Goal: Task Accomplishment & Management: Manage account settings

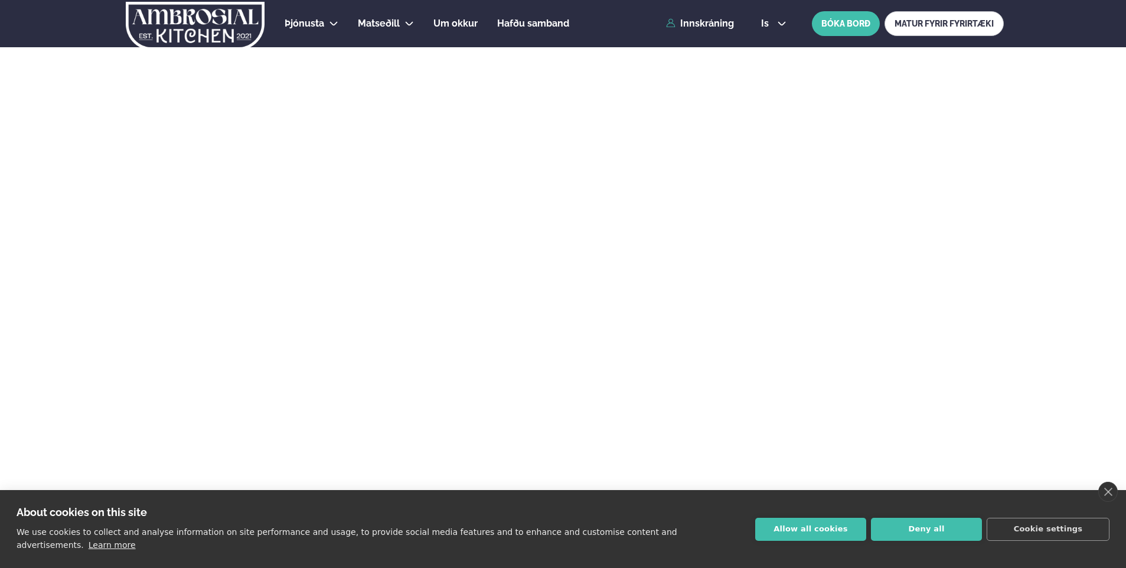
click at [820, 535] on button "Allow all cookies" at bounding box center [810, 529] width 111 height 23
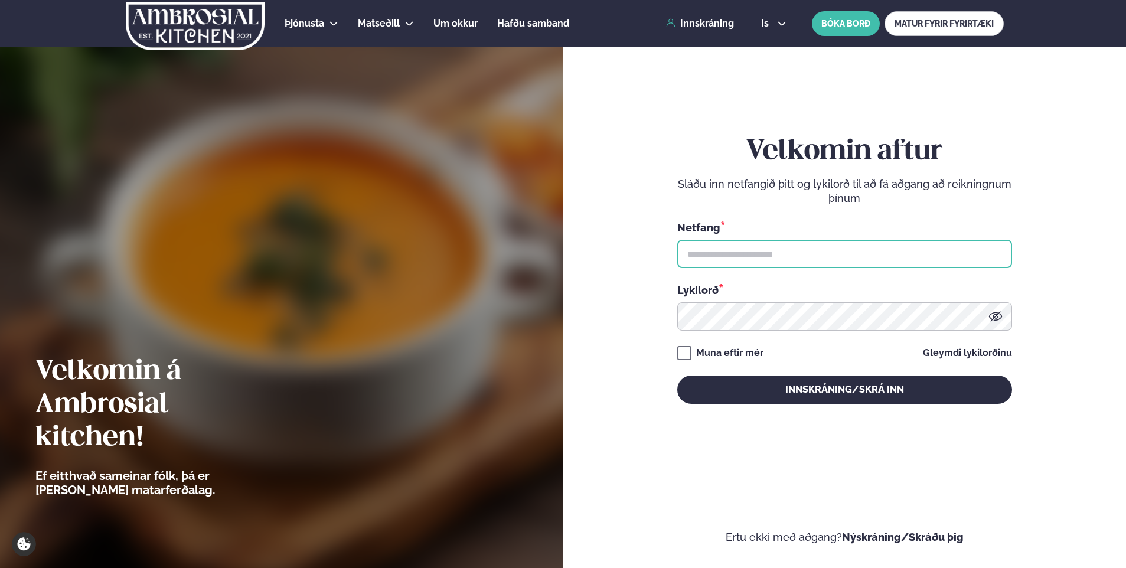
click at [714, 256] on input "text" at bounding box center [844, 254] width 335 height 28
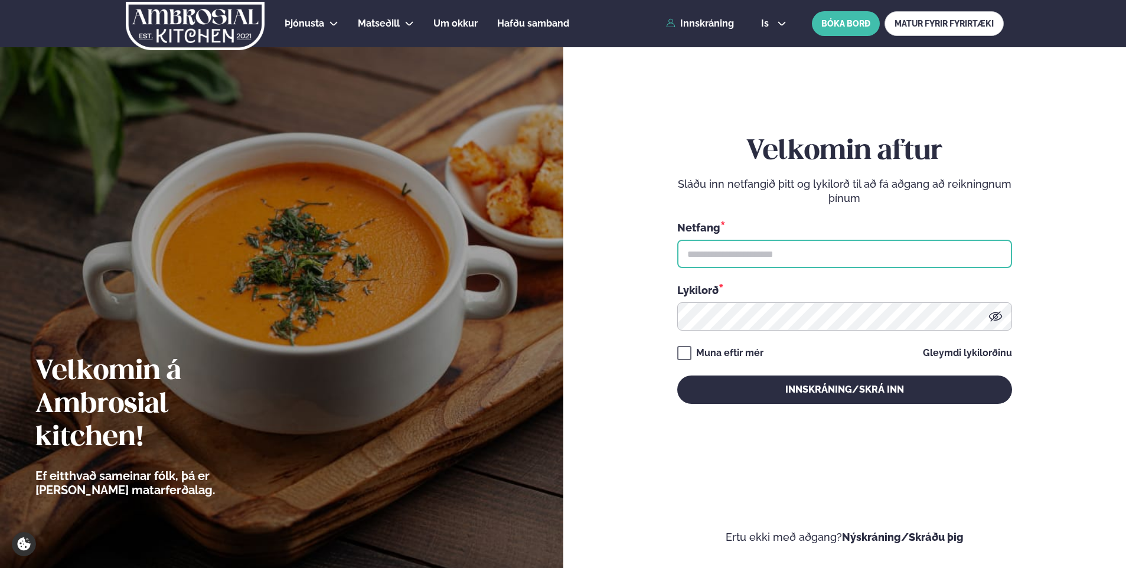
type input "**********"
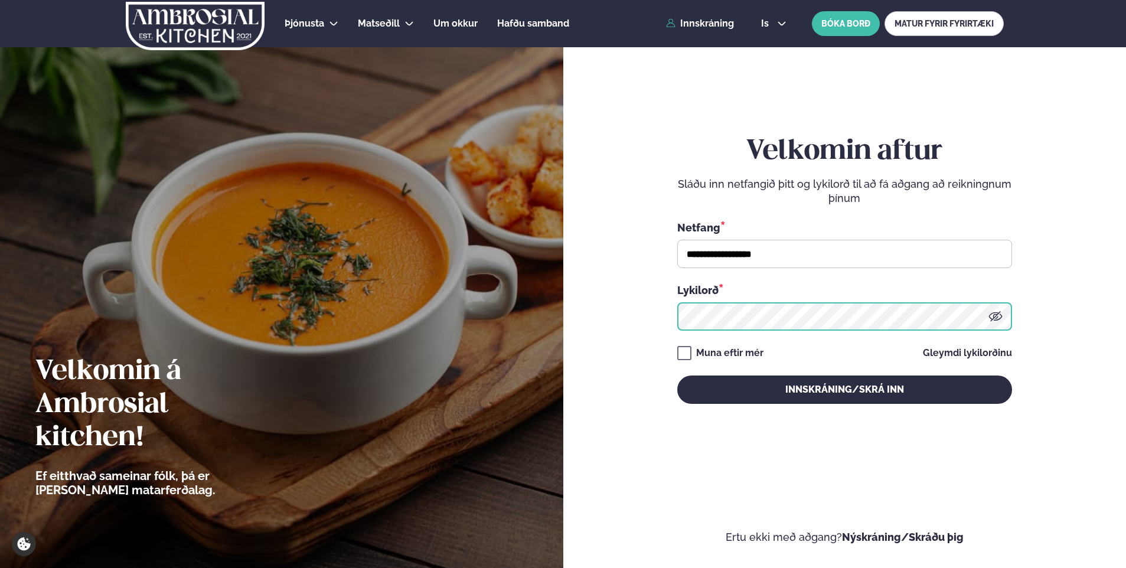
click at [677, 375] on button "Innskráning/Skrá inn" at bounding box center [844, 389] width 335 height 28
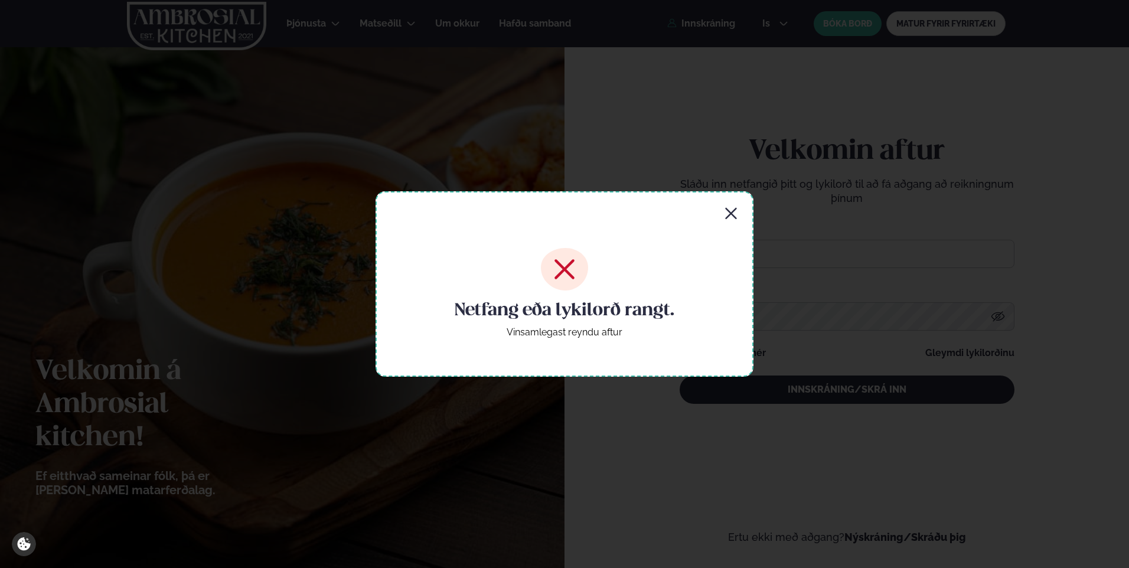
click at [731, 210] on icon "button" at bounding box center [731, 214] width 14 height 14
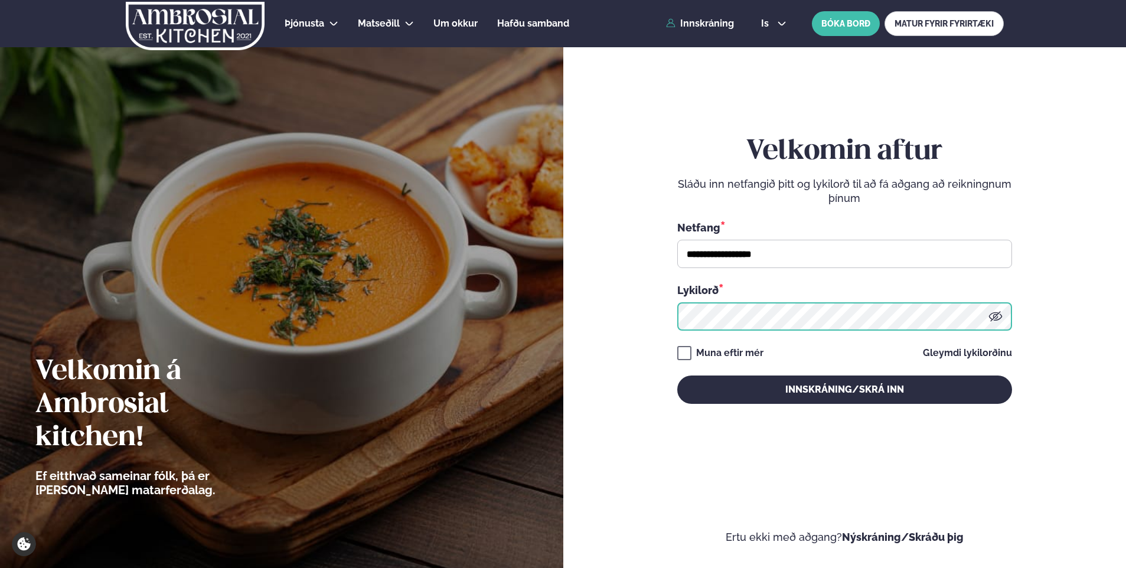
click at [662, 308] on form "**********" at bounding box center [845, 281] width 492 height 525
click at [677, 375] on button "Innskráning/Skrá inn" at bounding box center [844, 389] width 335 height 28
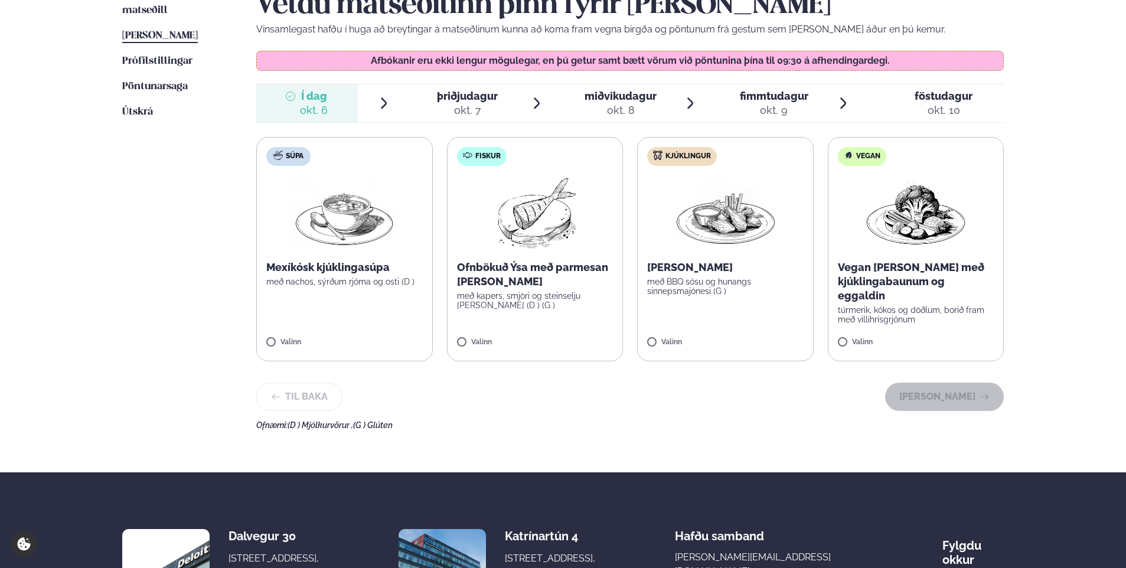
scroll to position [322, 0]
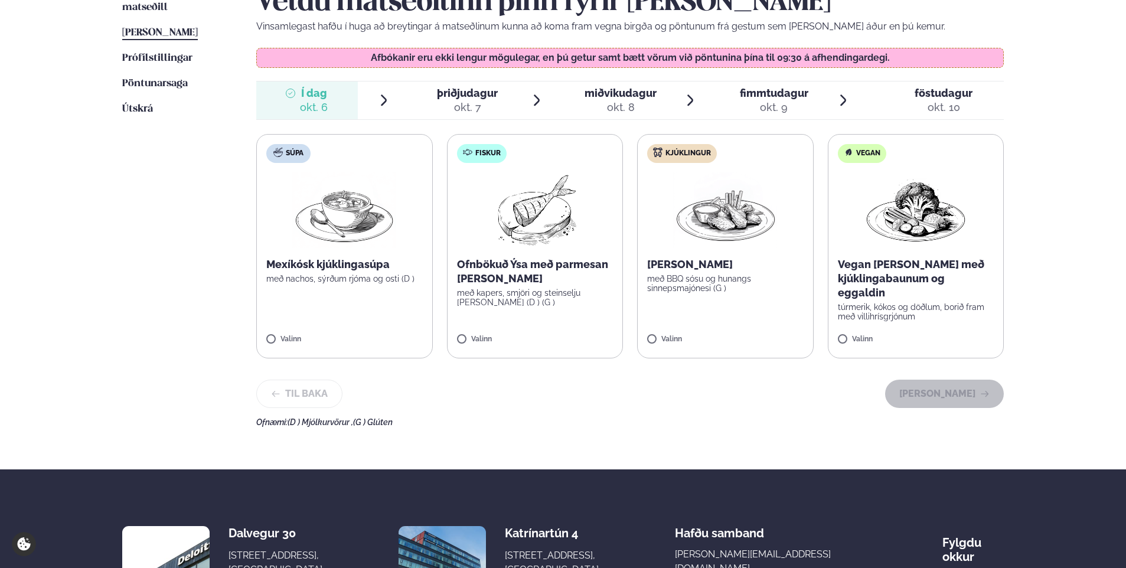
click at [455, 94] on span "þriðjudagur" at bounding box center [467, 93] width 61 height 12
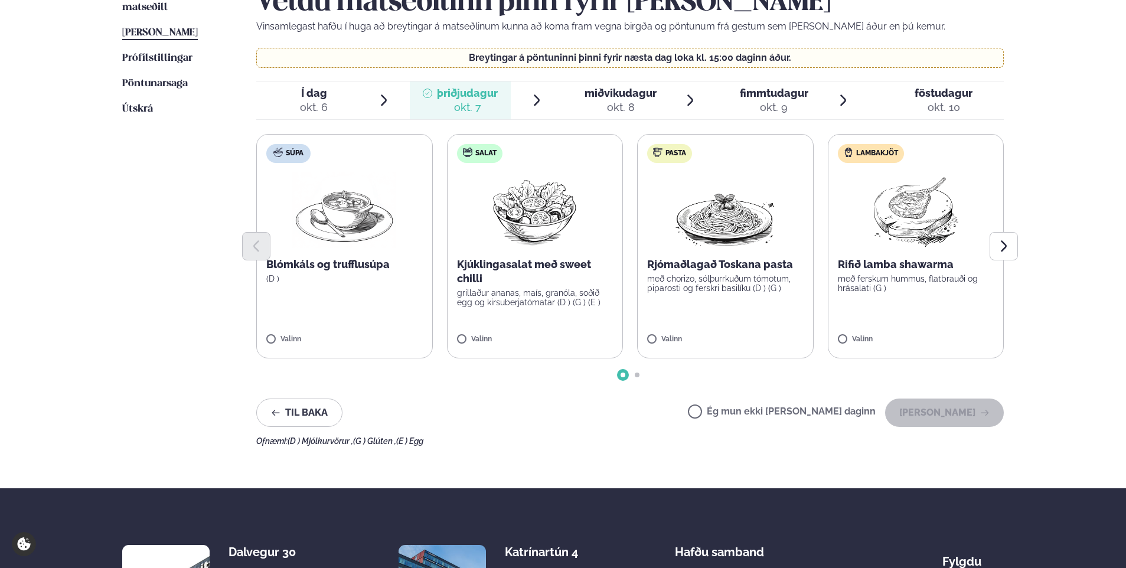
click at [733, 419] on label "Ég mun ekki [PERSON_NAME] daginn" at bounding box center [782, 413] width 188 height 12
click at [939, 411] on button "[PERSON_NAME]" at bounding box center [944, 413] width 119 height 28
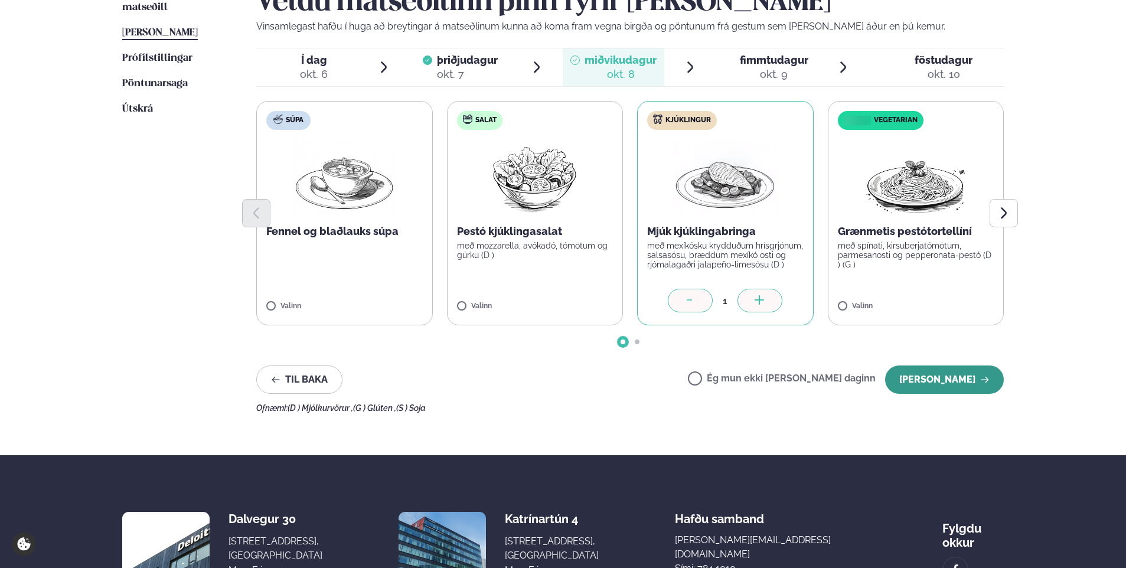
click at [936, 383] on button "[PERSON_NAME]" at bounding box center [944, 379] width 119 height 28
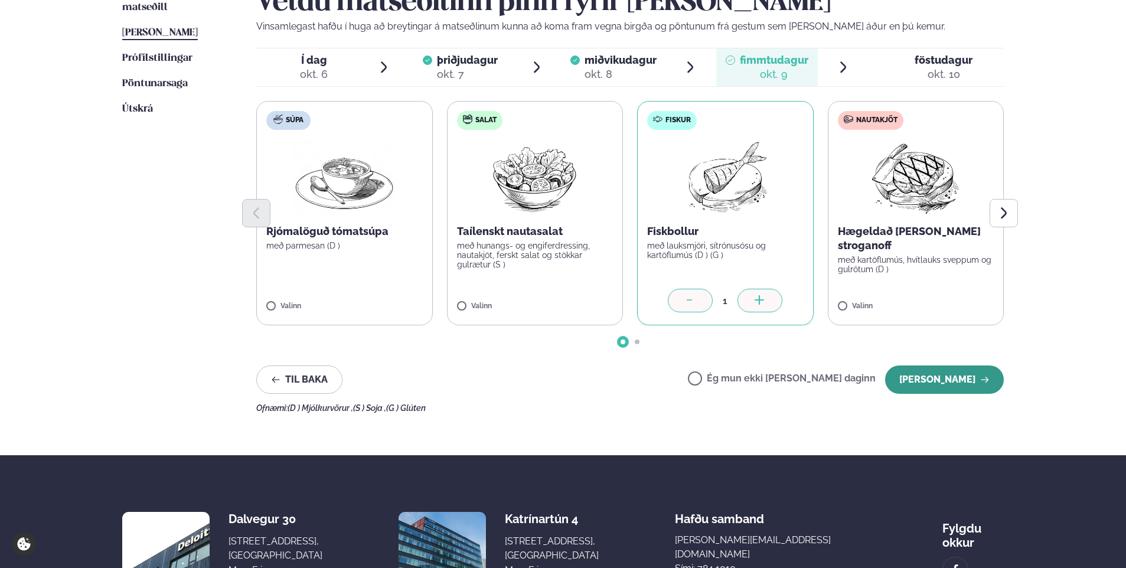
click at [938, 378] on button "[PERSON_NAME]" at bounding box center [944, 379] width 119 height 28
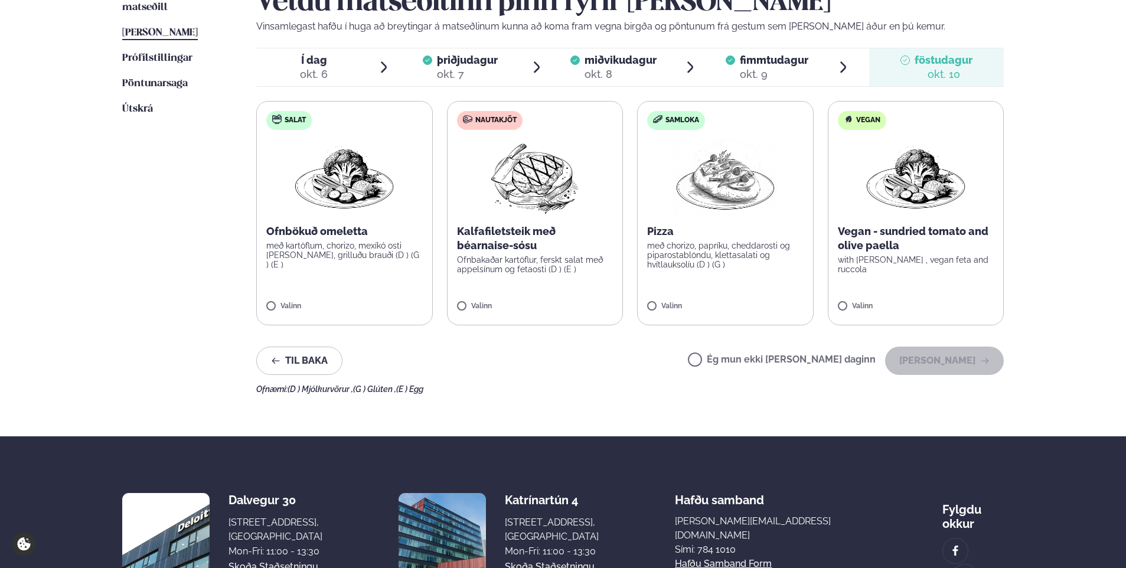
click at [735, 361] on label "Ég mun ekki [PERSON_NAME] daginn" at bounding box center [782, 361] width 188 height 12
click at [949, 359] on button "[PERSON_NAME]" at bounding box center [944, 361] width 119 height 28
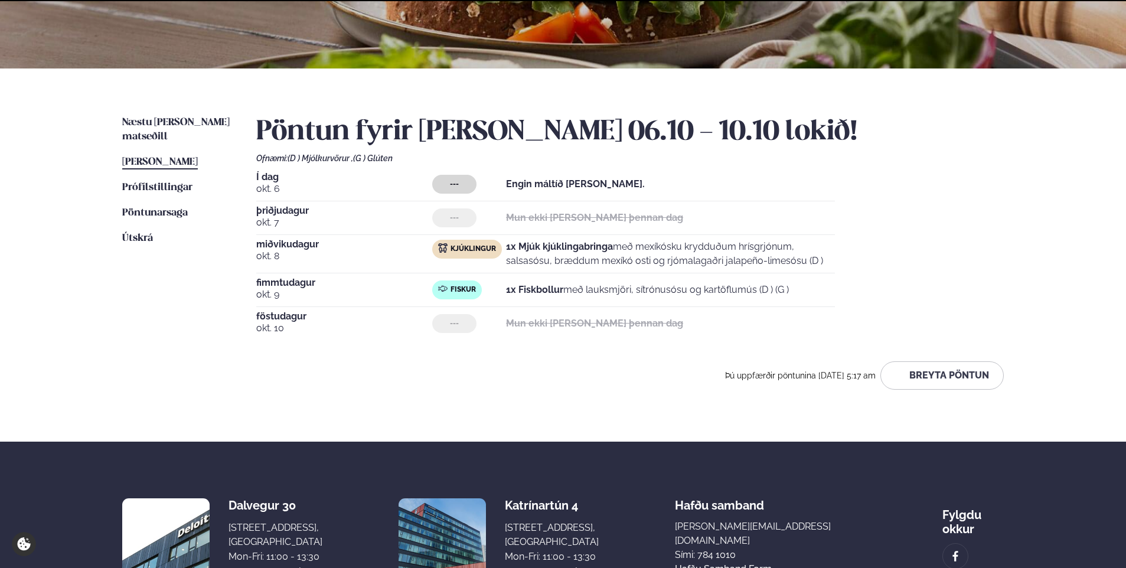
scroll to position [305, 0]
